Goal: Information Seeking & Learning: Learn about a topic

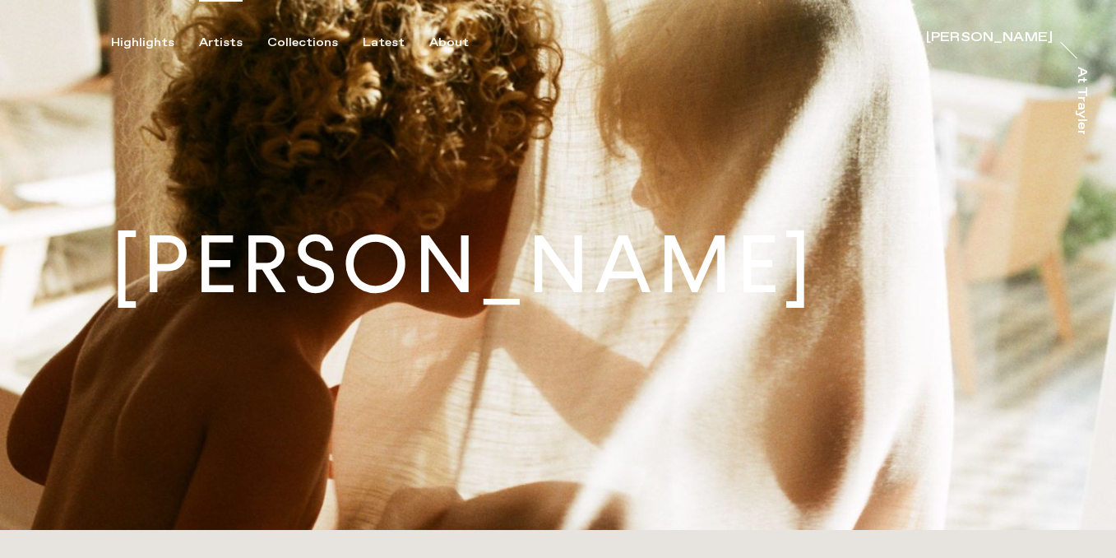
click at [225, 45] on div "Artists" at bounding box center [221, 42] width 44 height 15
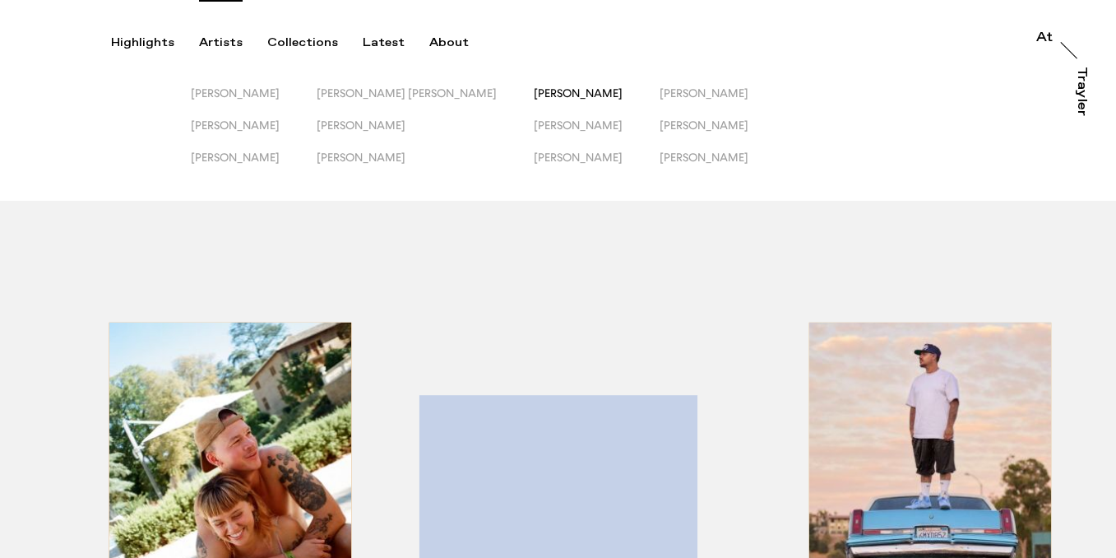
click at [534, 91] on span "[PERSON_NAME]" at bounding box center [578, 92] width 89 height 13
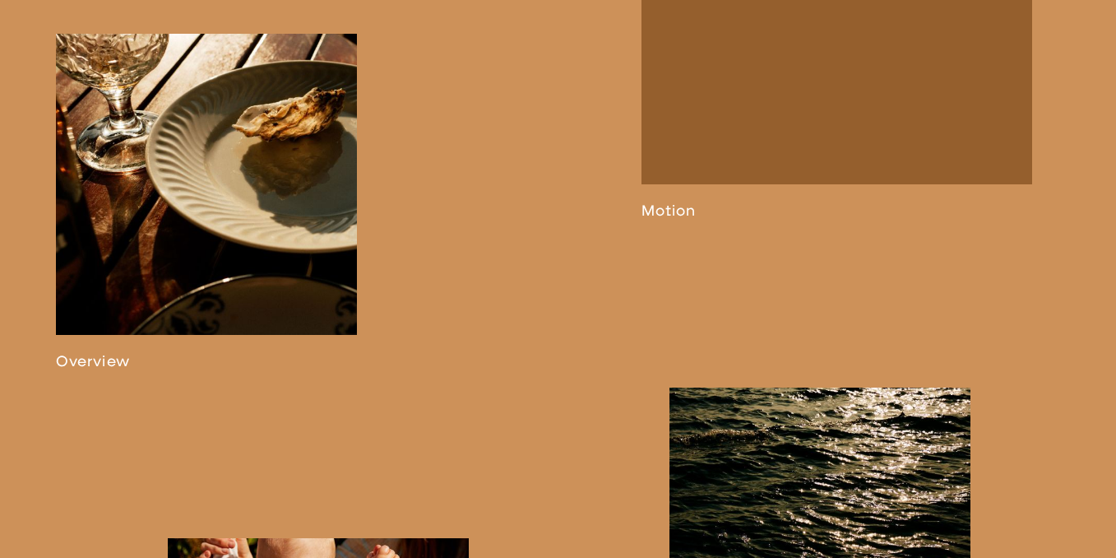
scroll to position [937, 0]
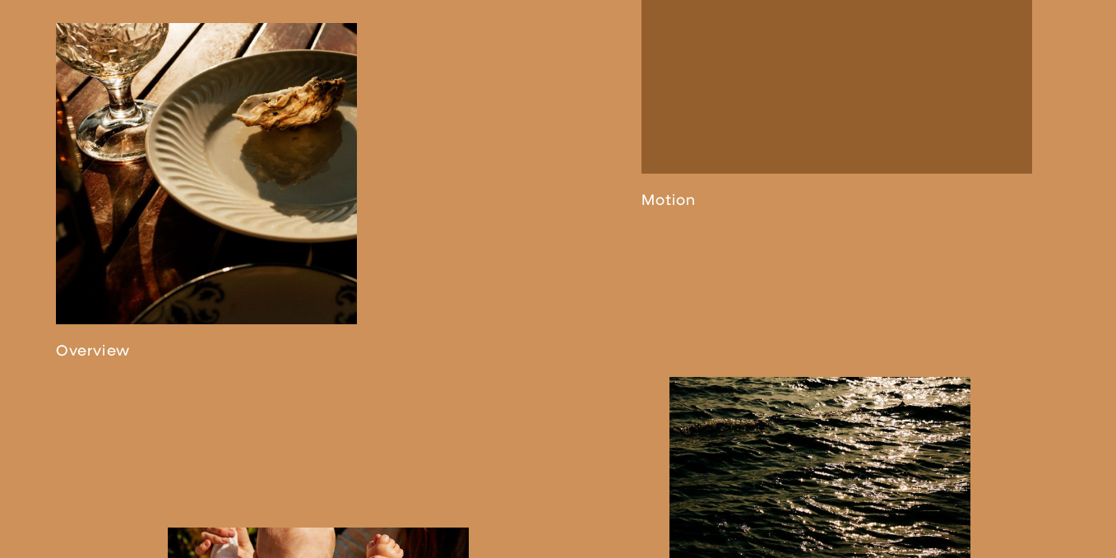
click at [276, 241] on link at bounding box center [206, 191] width 301 height 336
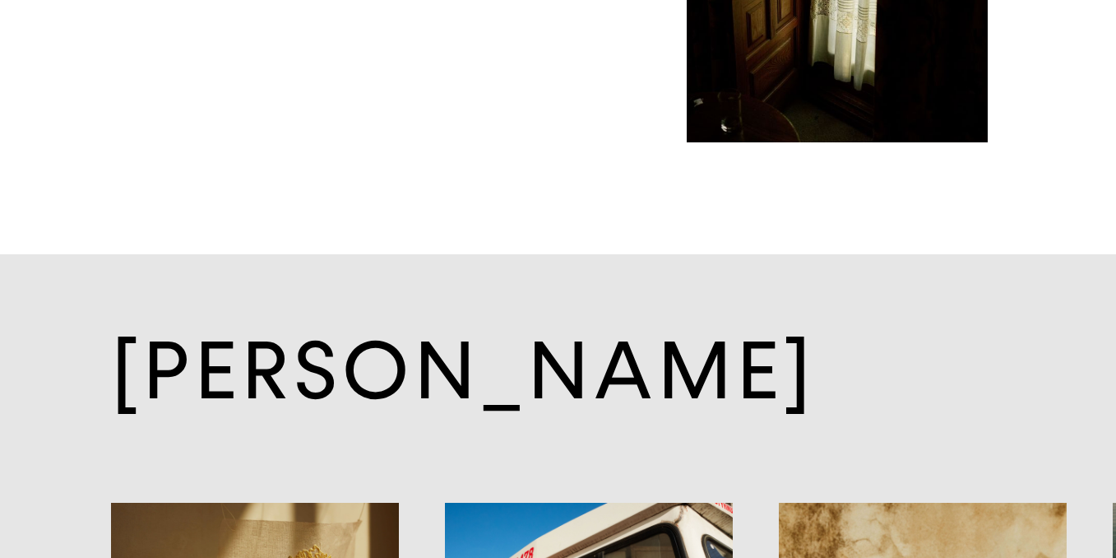
scroll to position [10918, 0]
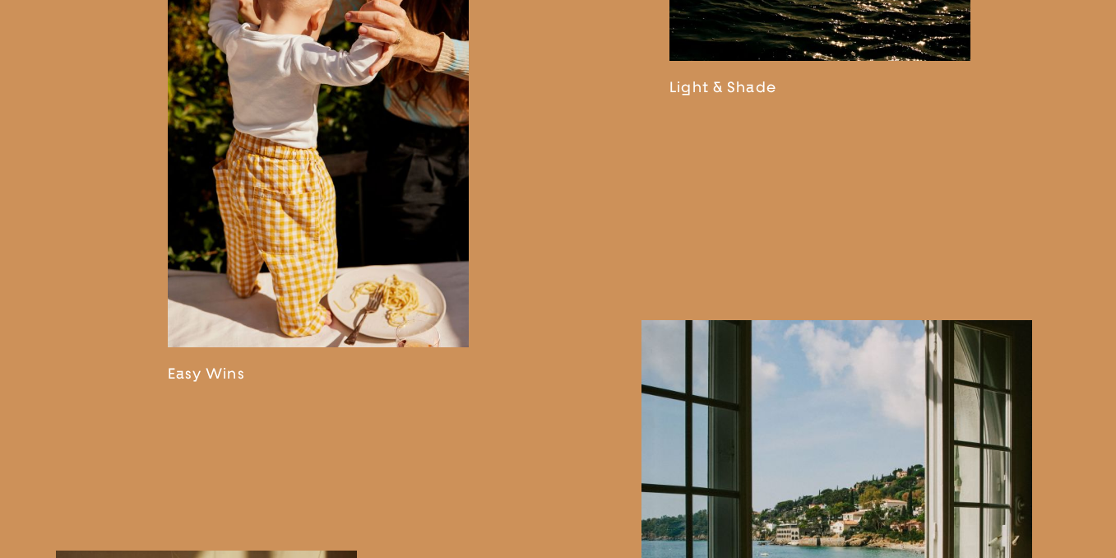
scroll to position [1415, 0]
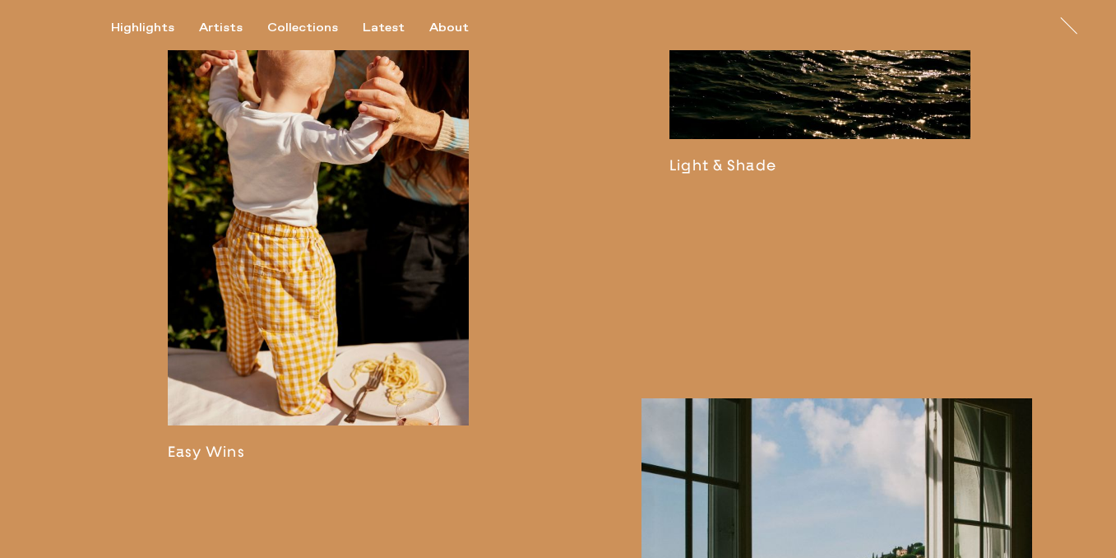
click at [854, 95] on link at bounding box center [819, 37] width 301 height 276
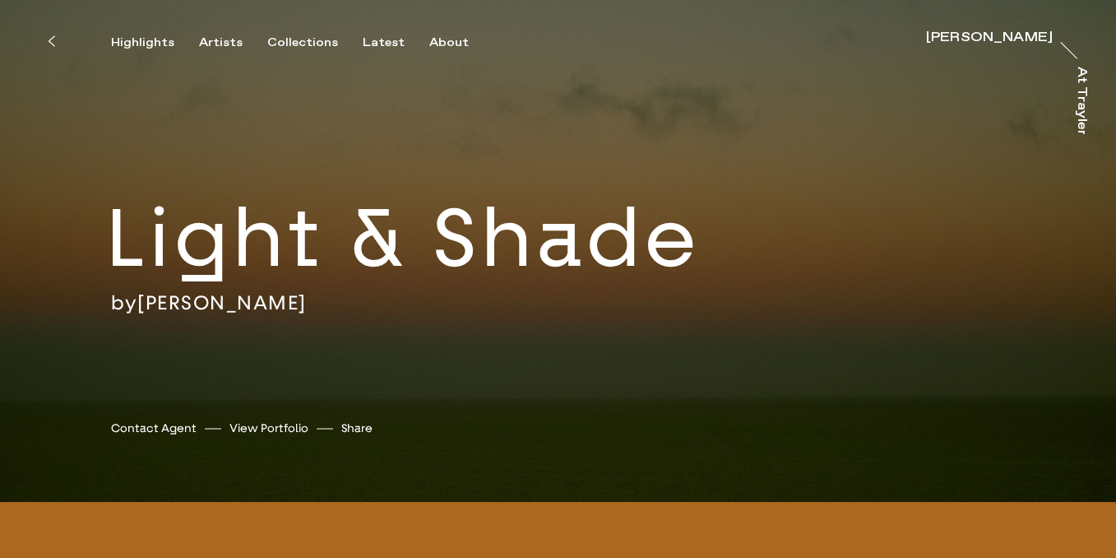
click at [208, 300] on link "[PERSON_NAME]" at bounding box center [221, 302] width 169 height 25
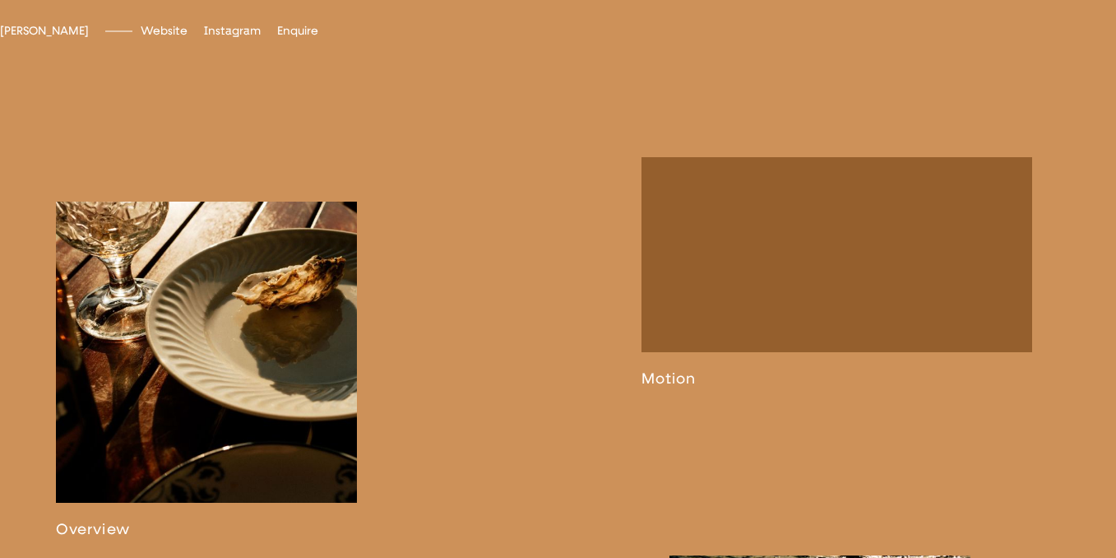
scroll to position [789, 0]
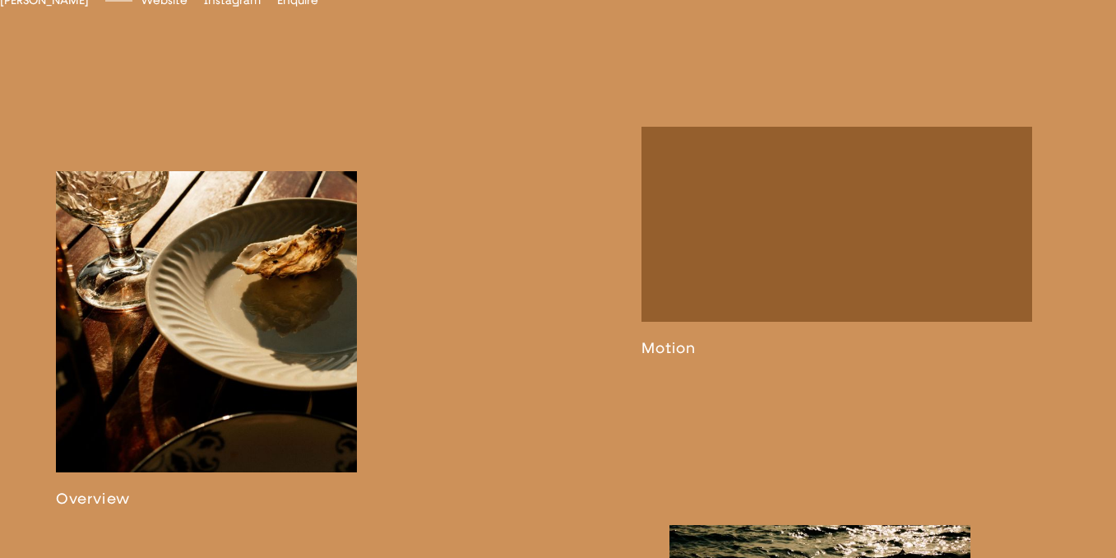
click at [223, 400] on link at bounding box center [206, 339] width 301 height 336
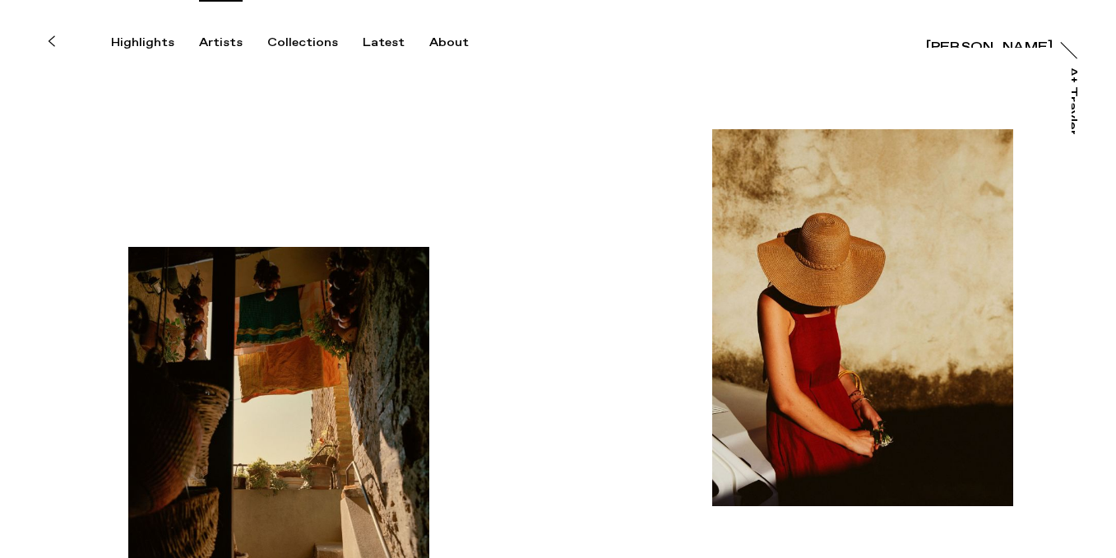
click at [221, 46] on div "Artists" at bounding box center [221, 42] width 44 height 15
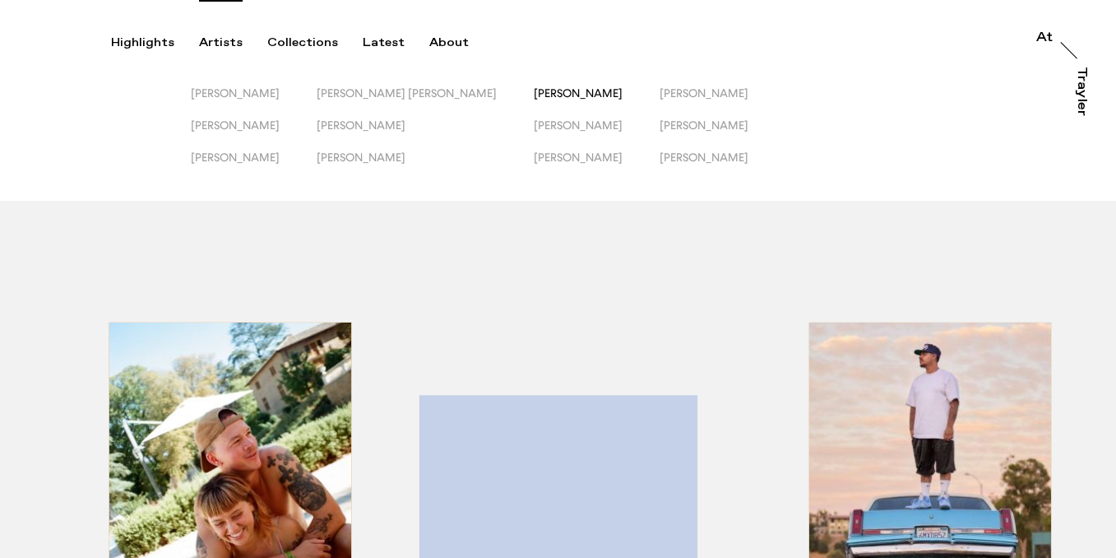
click at [534, 91] on span "[PERSON_NAME]" at bounding box center [578, 92] width 89 height 13
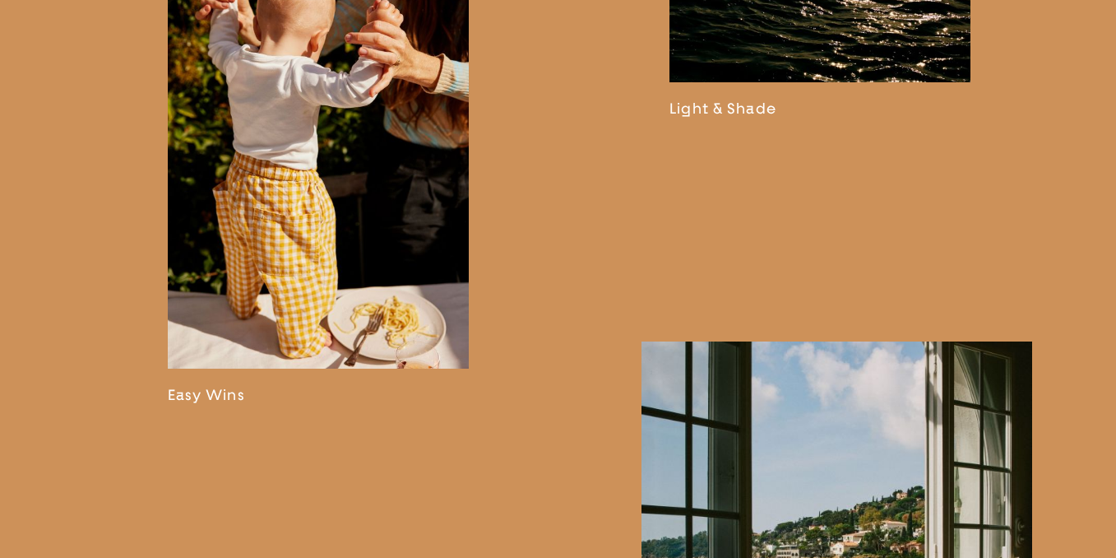
scroll to position [1368, 0]
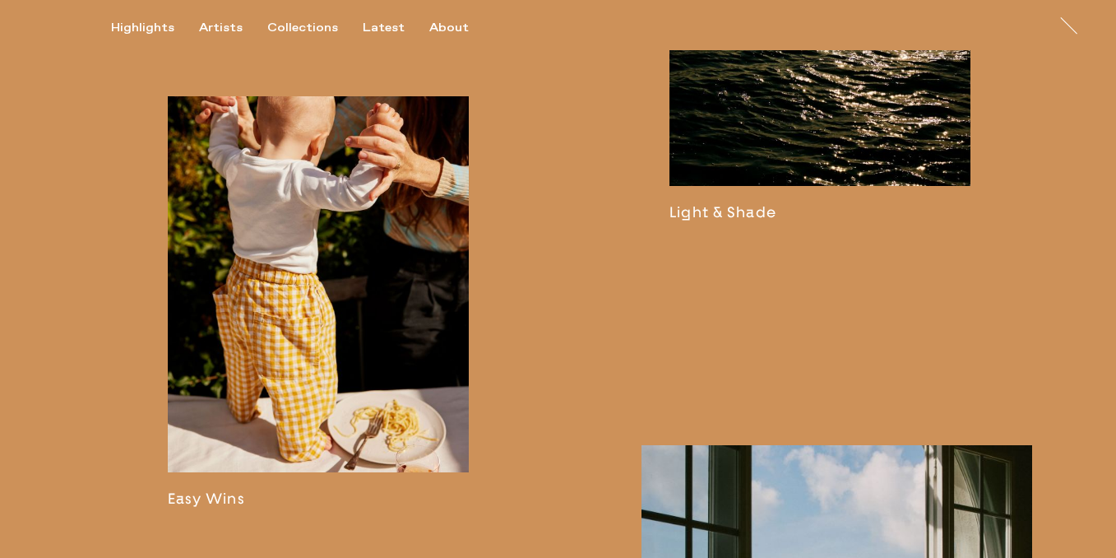
click at [733, 195] on link at bounding box center [819, 84] width 301 height 276
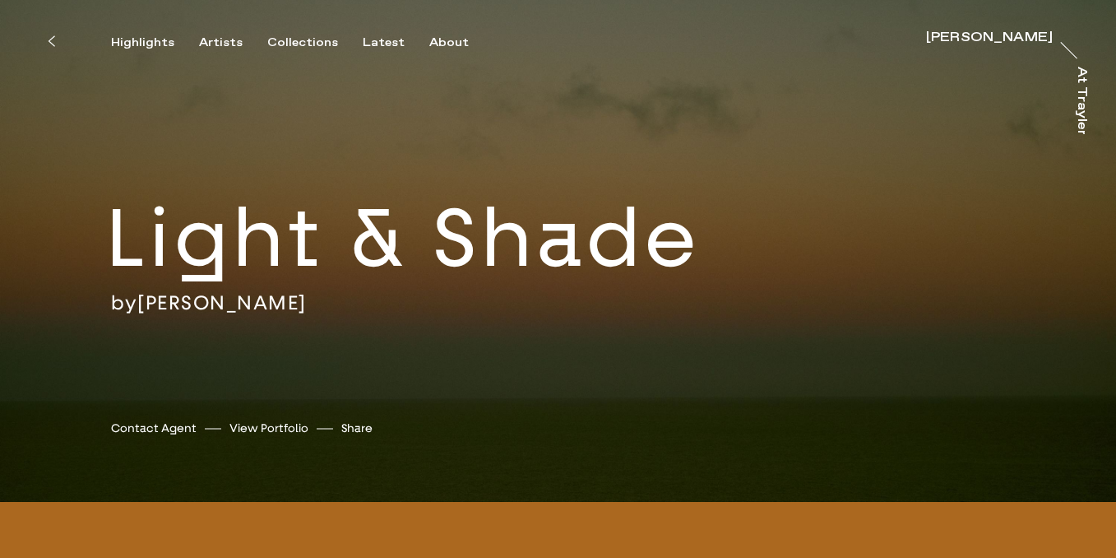
click at [211, 305] on link "[PERSON_NAME]" at bounding box center [221, 302] width 169 height 25
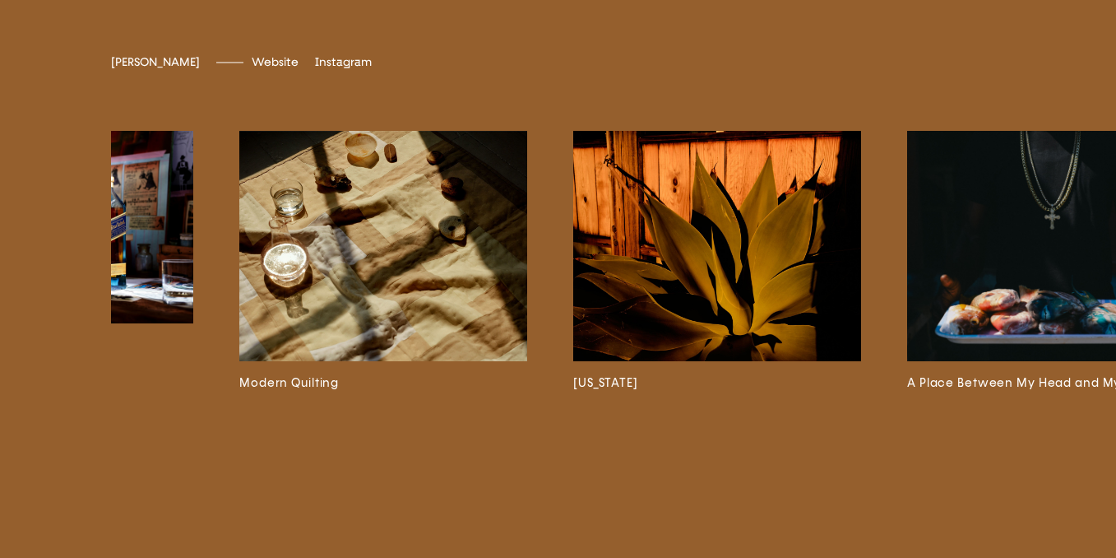
scroll to position [0, 1712]
